Goal: Information Seeking & Learning: Learn about a topic

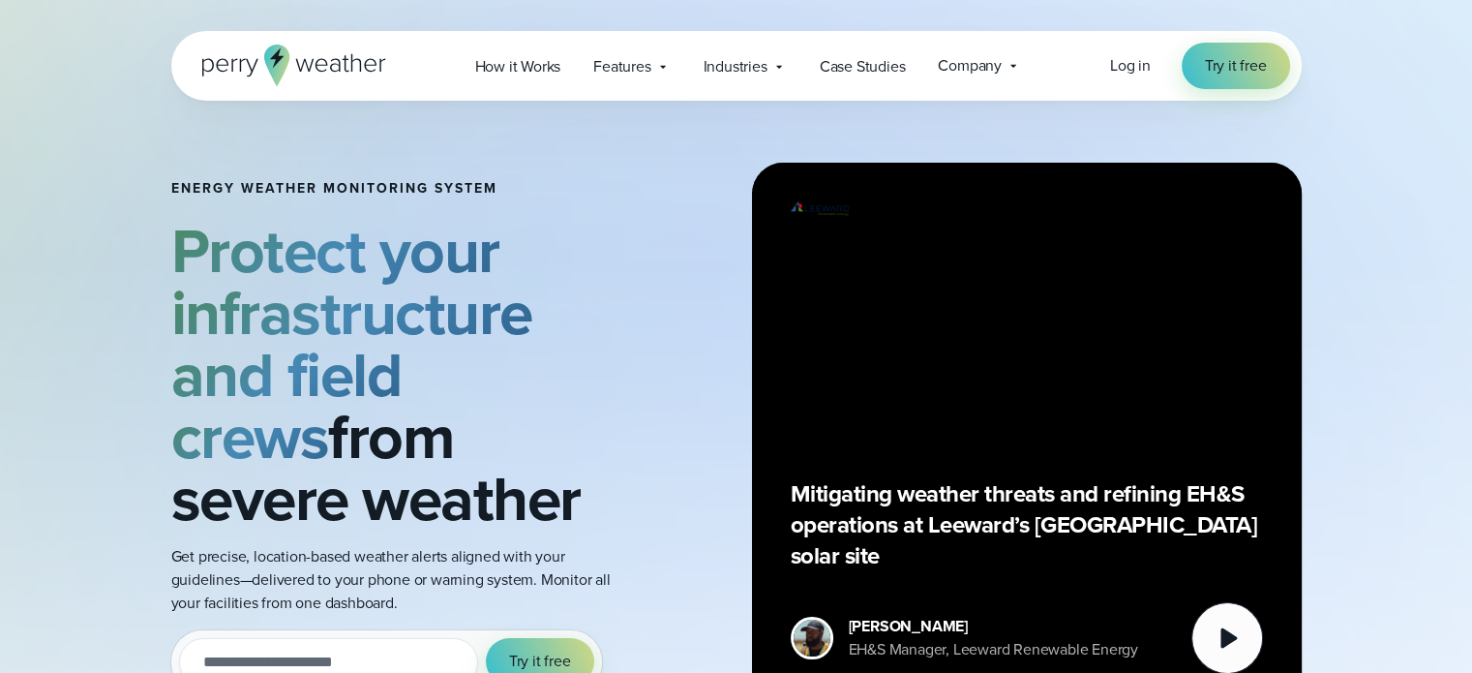
click at [275, 59] on icon at bounding box center [276, 57] width 15 height 20
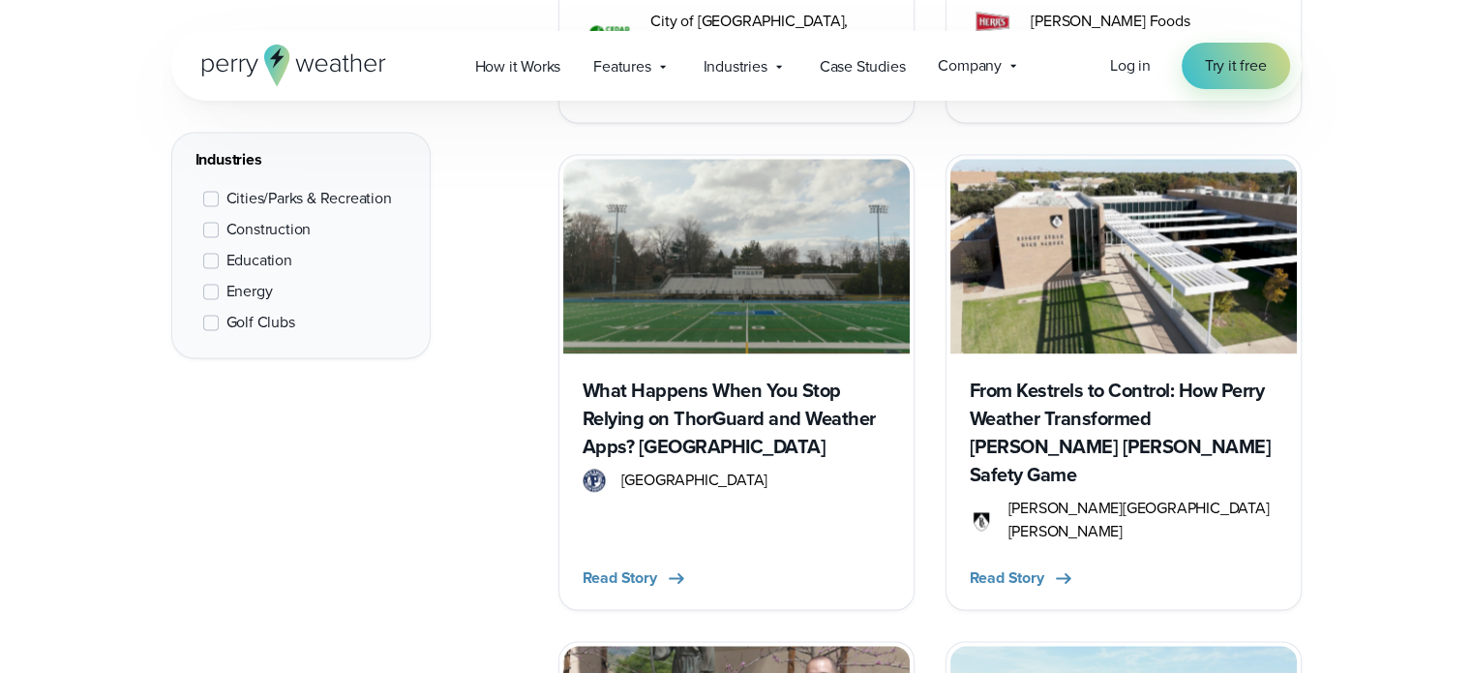
scroll to position [2582, 0]
